Goal: Task Accomplishment & Management: Complete application form

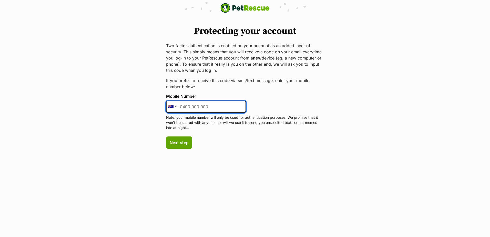
drag, startPoint x: 222, startPoint y: 103, endPoint x: 219, endPoint y: 97, distance: 6.9
click at [222, 103] on input "Mobile Number" at bounding box center [206, 107] width 80 height 12
type input "0409775813"
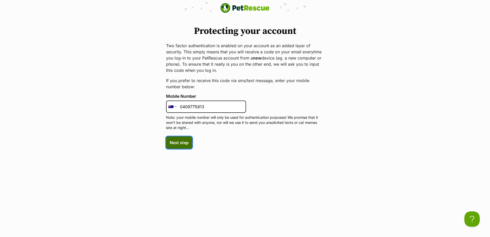
click at [172, 142] on span "Next step" at bounding box center [179, 143] width 19 height 6
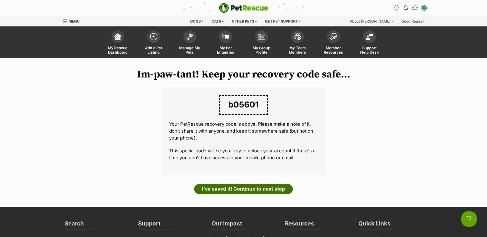
click at [266, 187] on link "I've saved it! Continue to next step" at bounding box center [243, 189] width 99 height 10
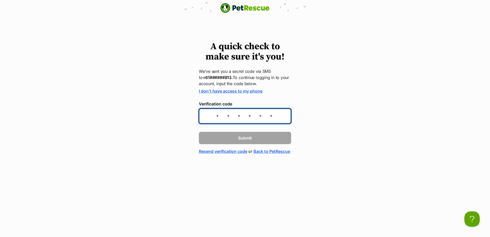
click at [221, 115] on input "Verification code" at bounding box center [245, 115] width 92 height 15
type input "655268"
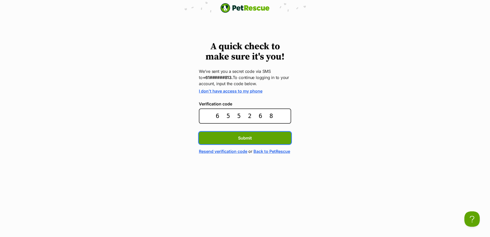
click at [199, 132] on button "Submit" at bounding box center [245, 138] width 92 height 12
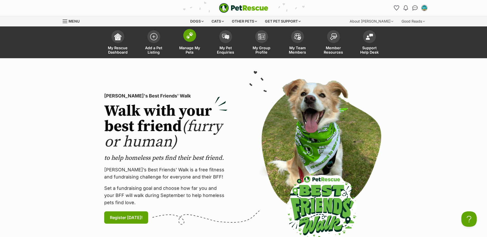
click at [194, 41] on link "Manage My Pets" at bounding box center [190, 43] width 36 height 31
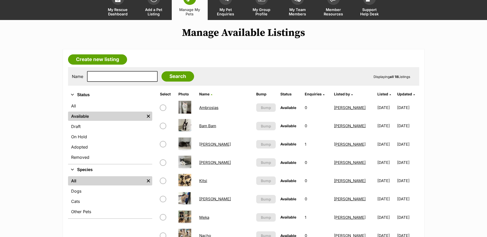
scroll to position [26, 0]
